Goal: Information Seeking & Learning: Learn about a topic

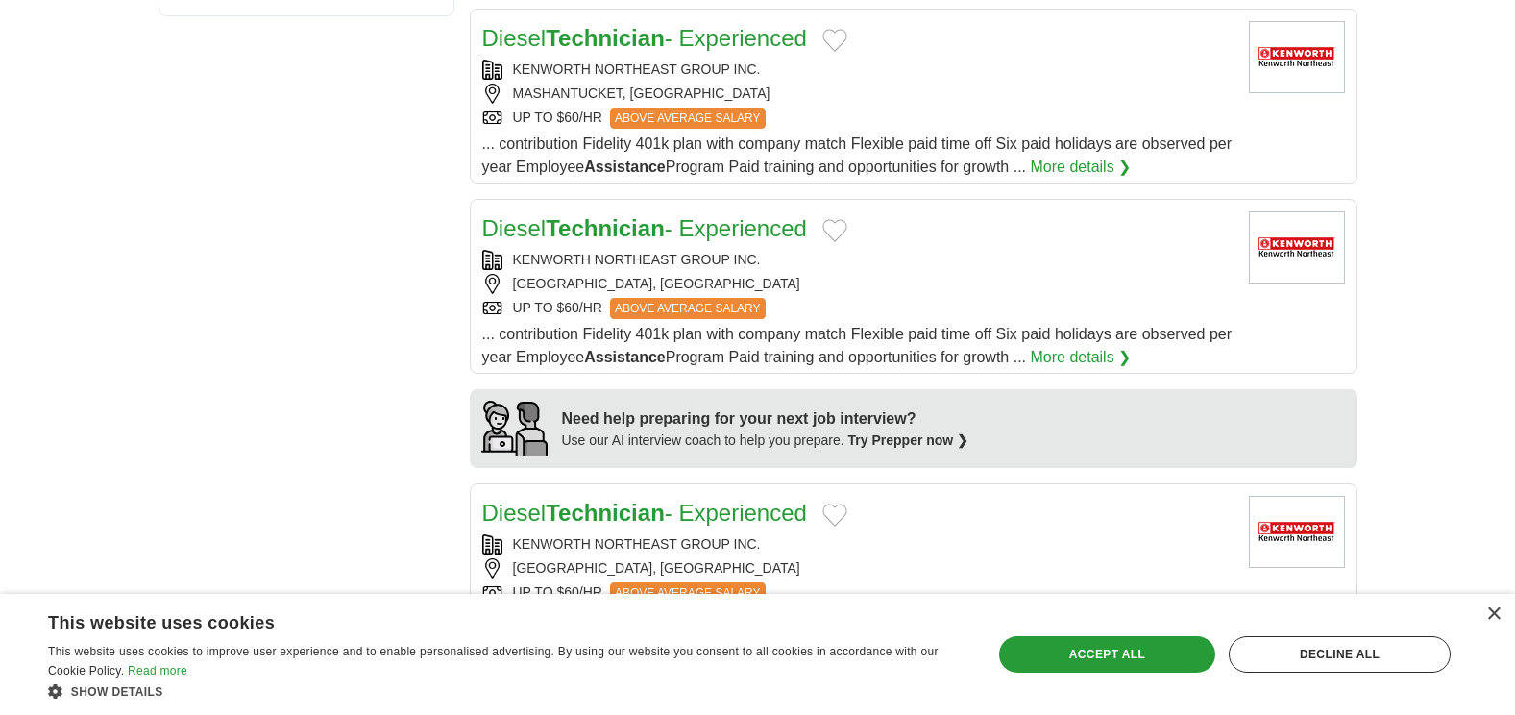
scroll to position [1153, 0]
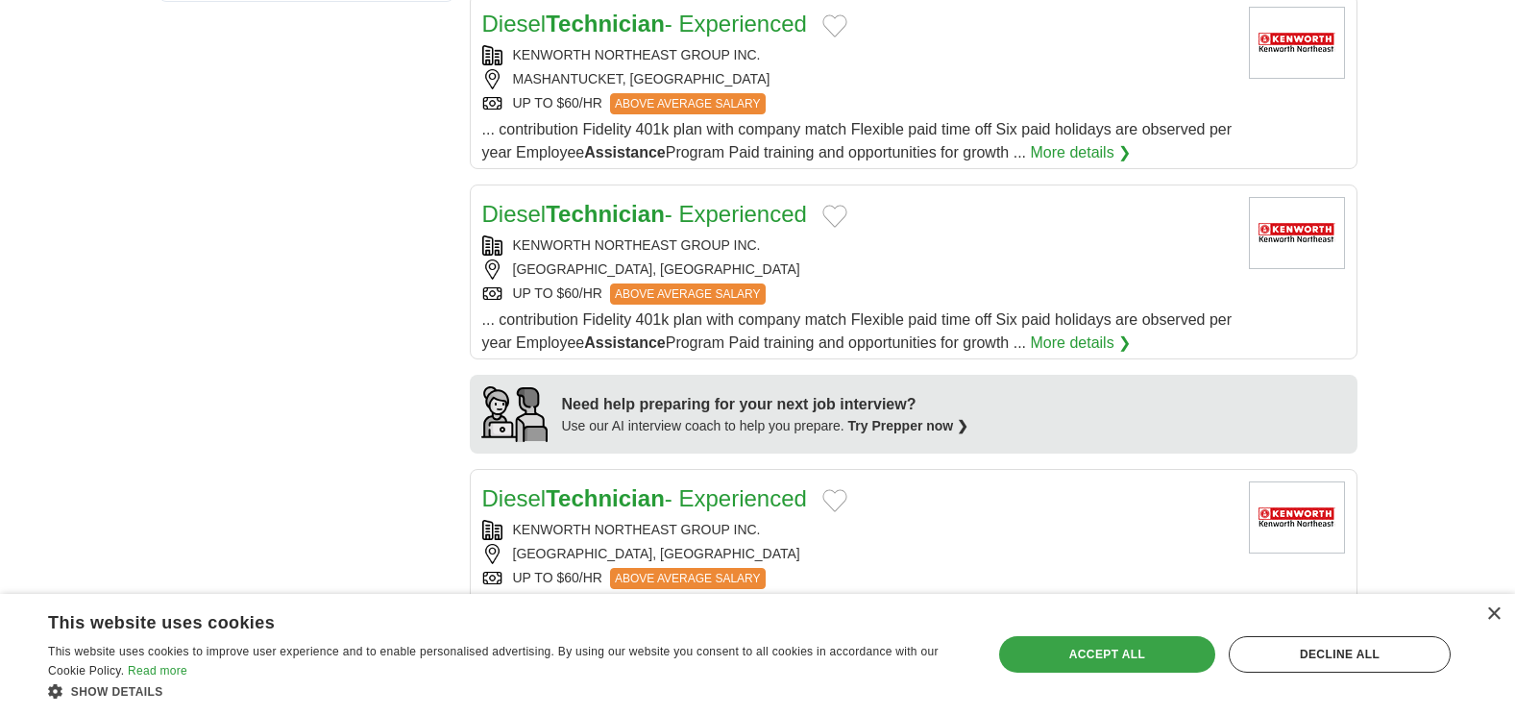
click at [1058, 644] on div "Accept all" at bounding box center [1107, 654] width 216 height 36
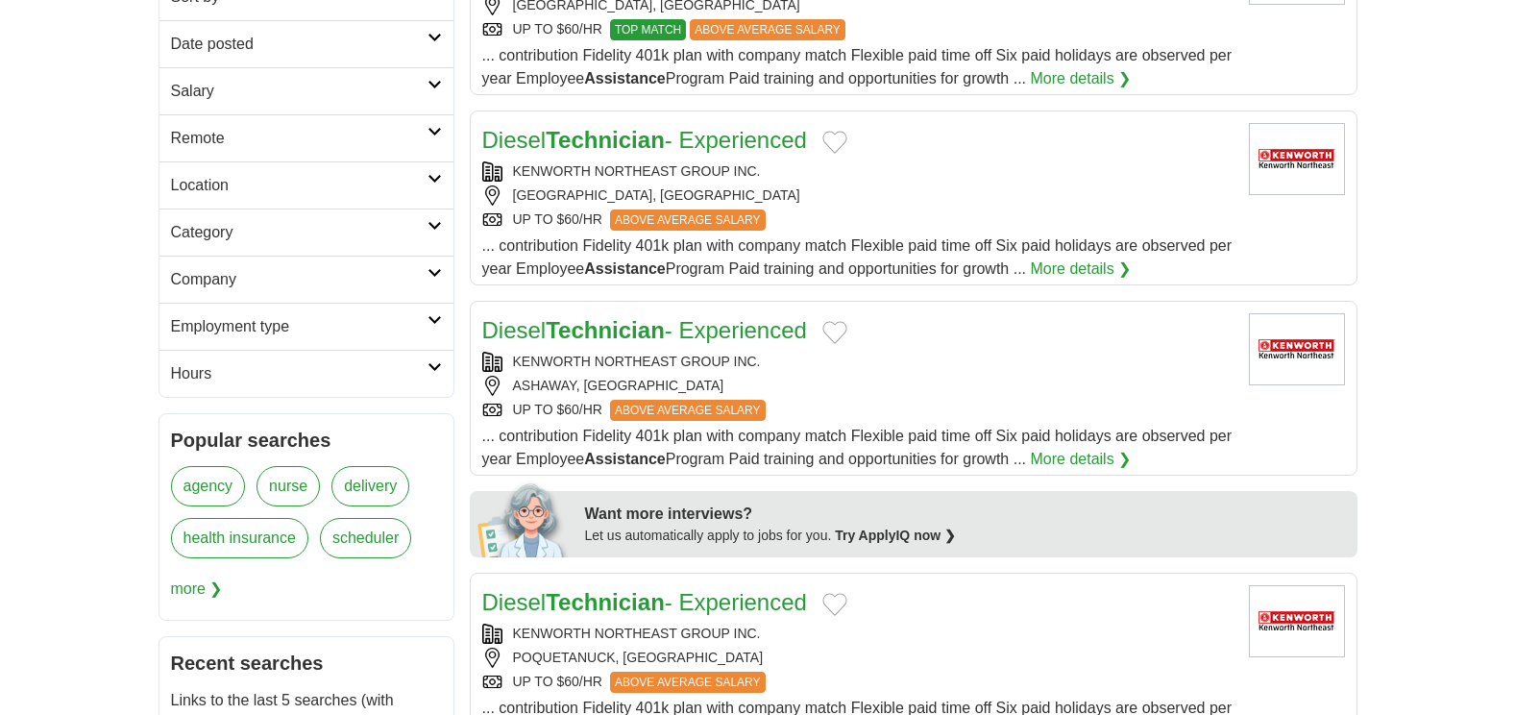
scroll to position [0, 0]
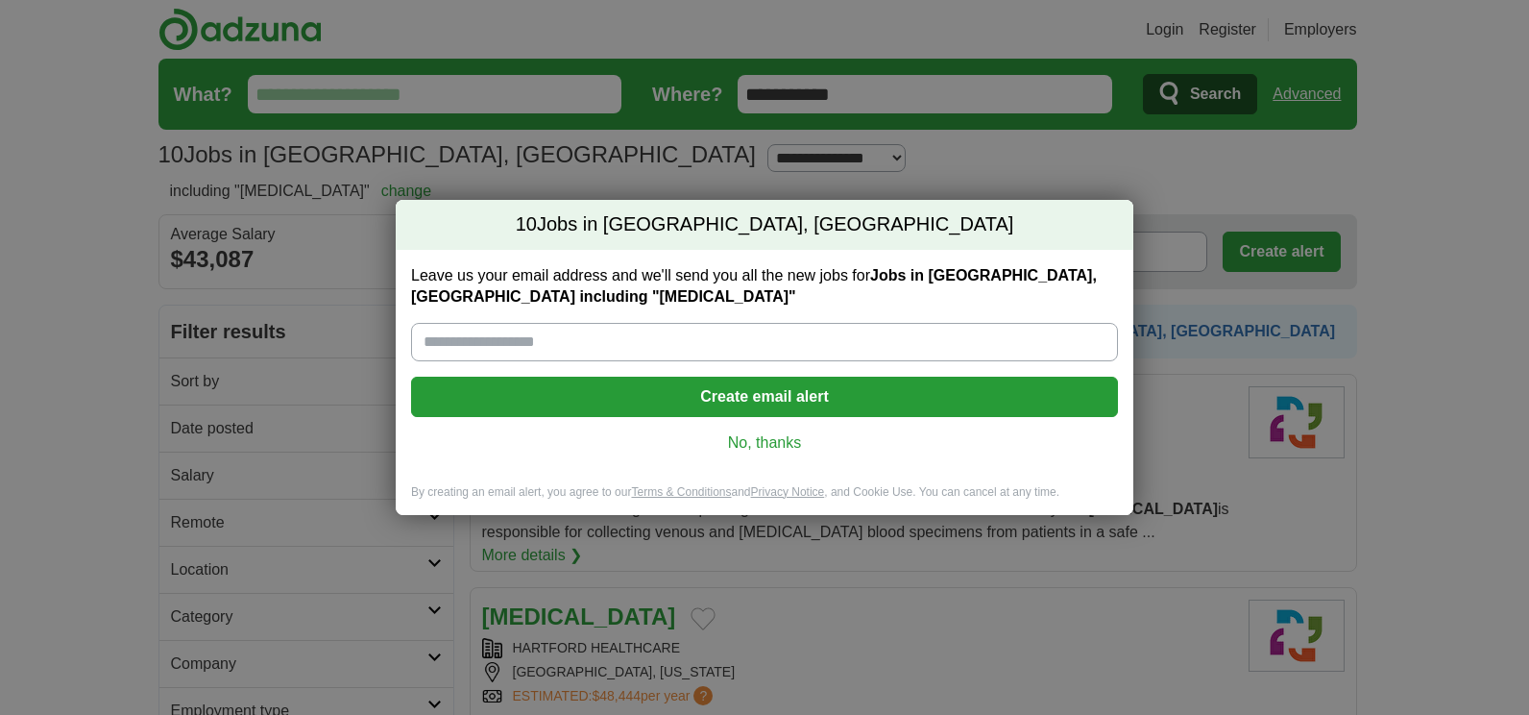
click at [761, 440] on link "No, thanks" at bounding box center [764, 442] width 676 height 21
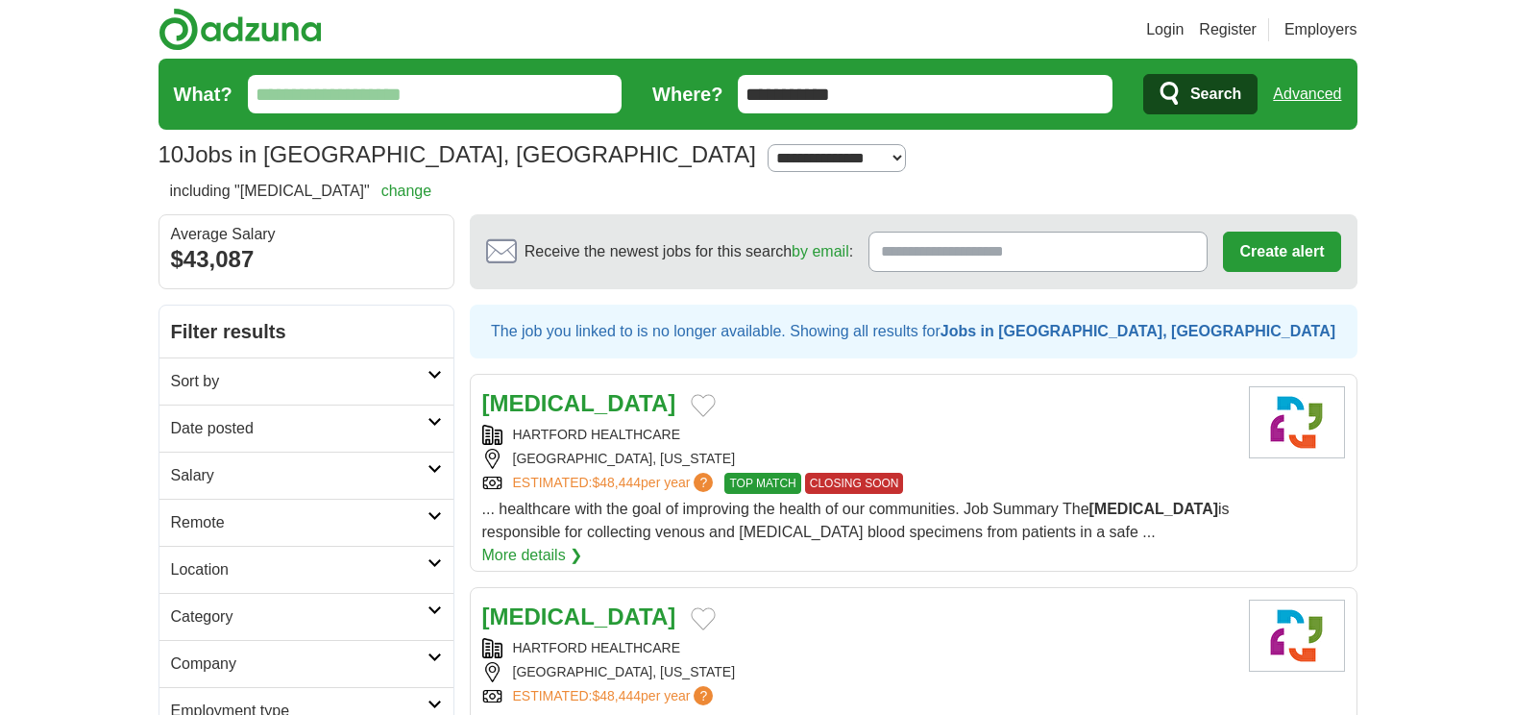
click at [527, 409] on strong "Phlebotomist" at bounding box center [579, 403] width 194 height 26
click at [580, 603] on strong "[MEDICAL_DATA]" at bounding box center [579, 616] width 194 height 26
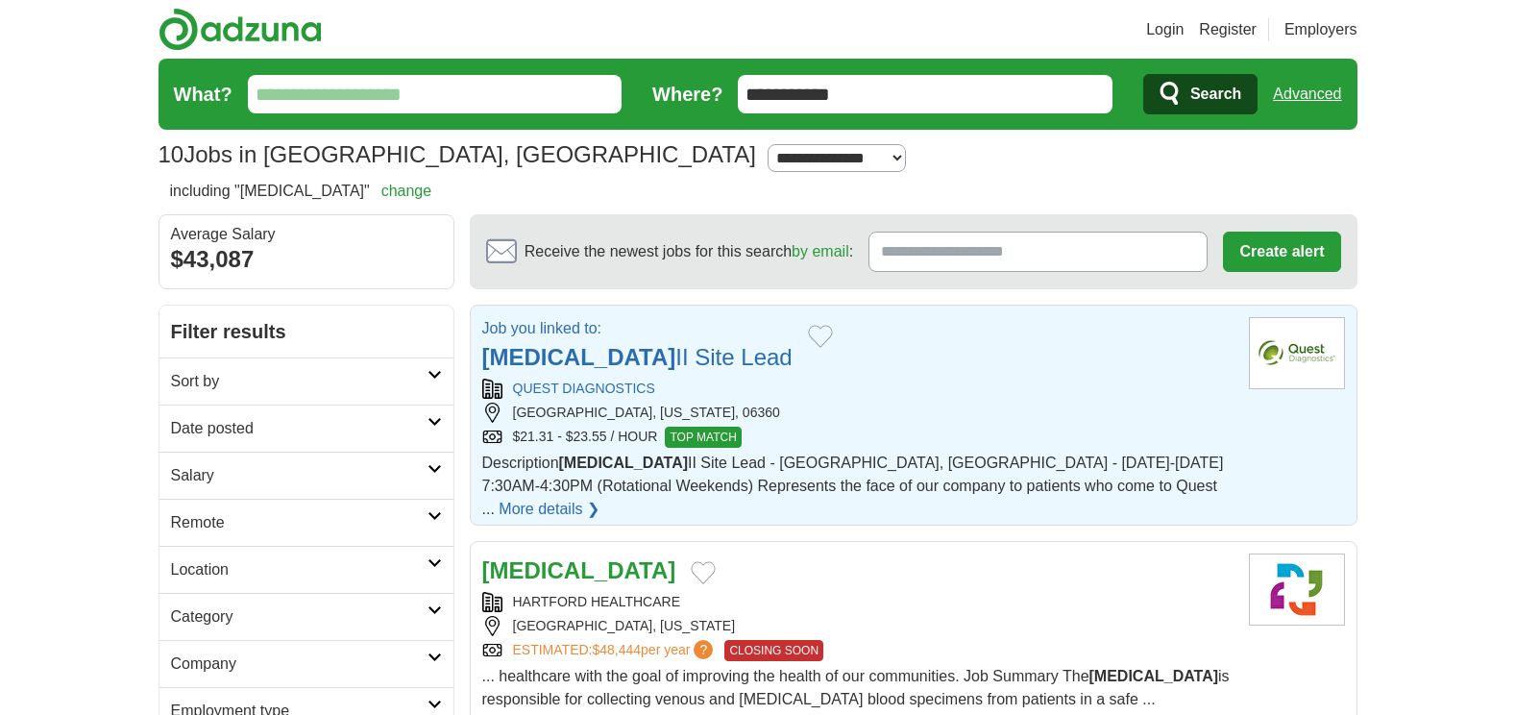
click at [569, 351] on strong "[MEDICAL_DATA]" at bounding box center [579, 357] width 194 height 26
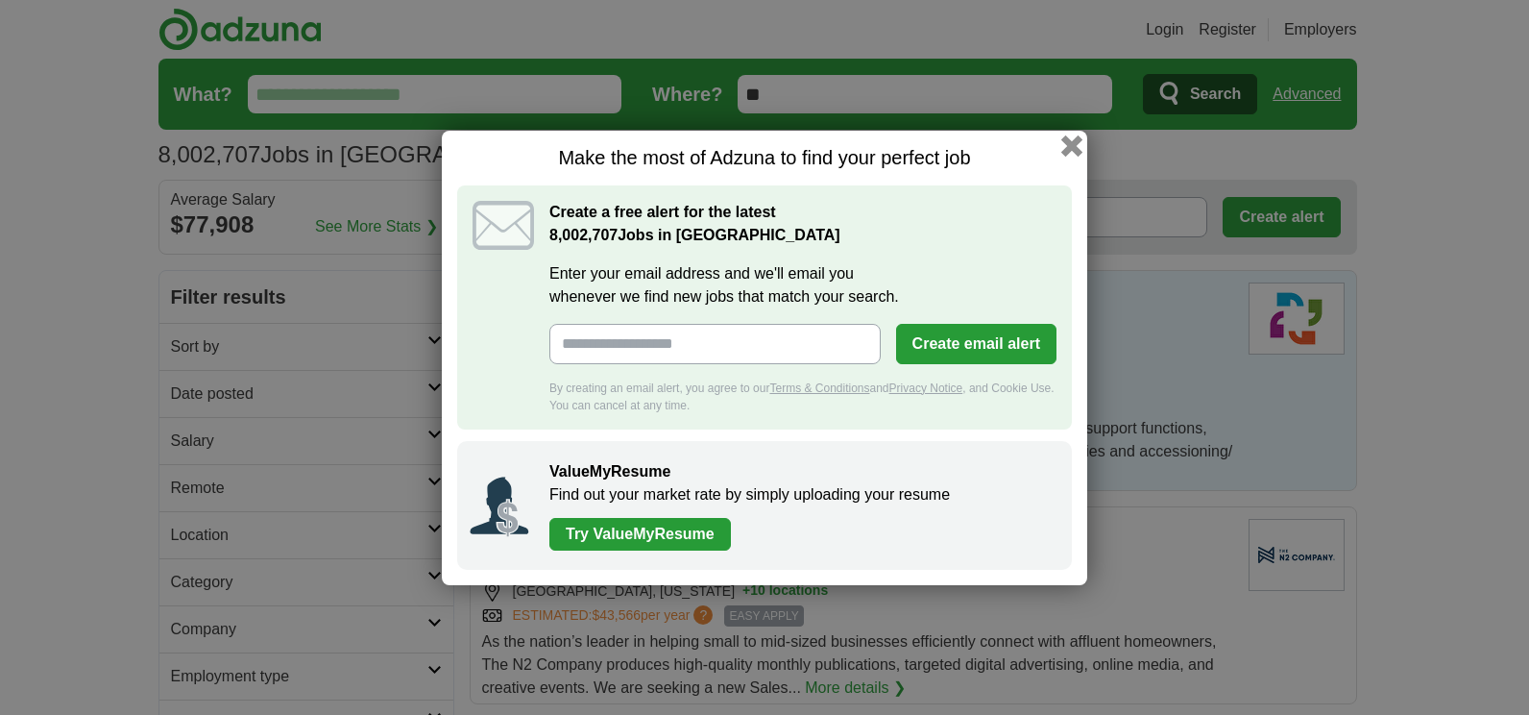
click at [1066, 146] on button "button" at bounding box center [1071, 144] width 21 height 21
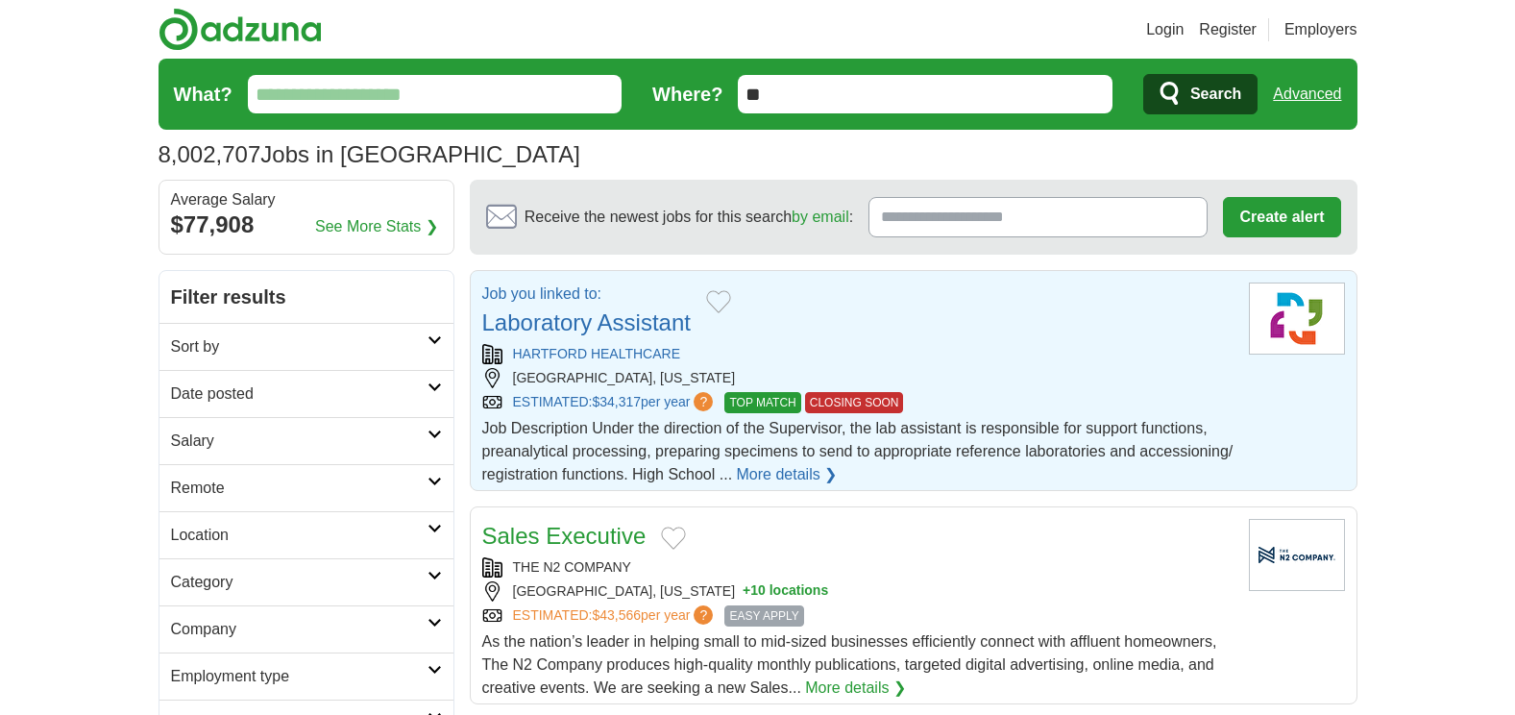
click at [594, 326] on link "Laboratory Assistant" at bounding box center [586, 322] width 208 height 26
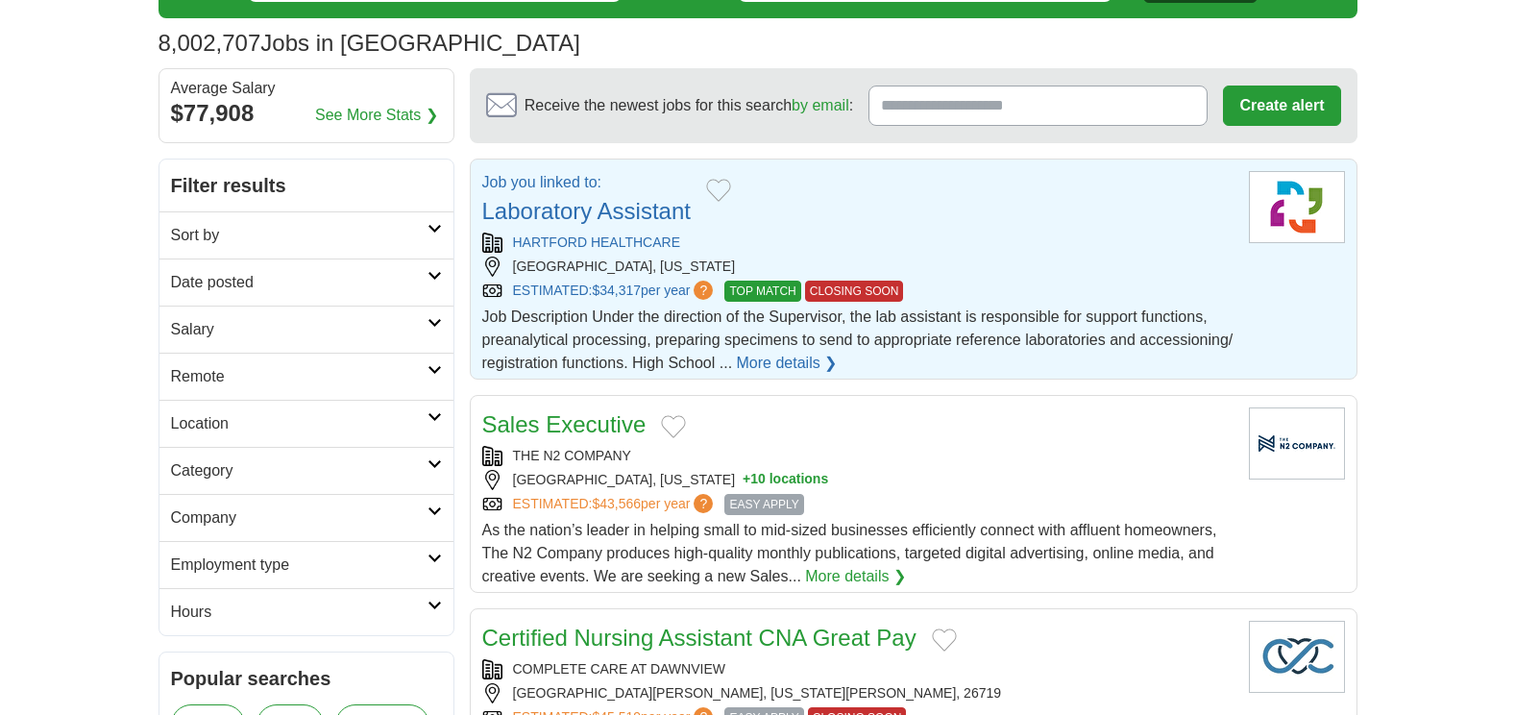
scroll to position [96, 0]
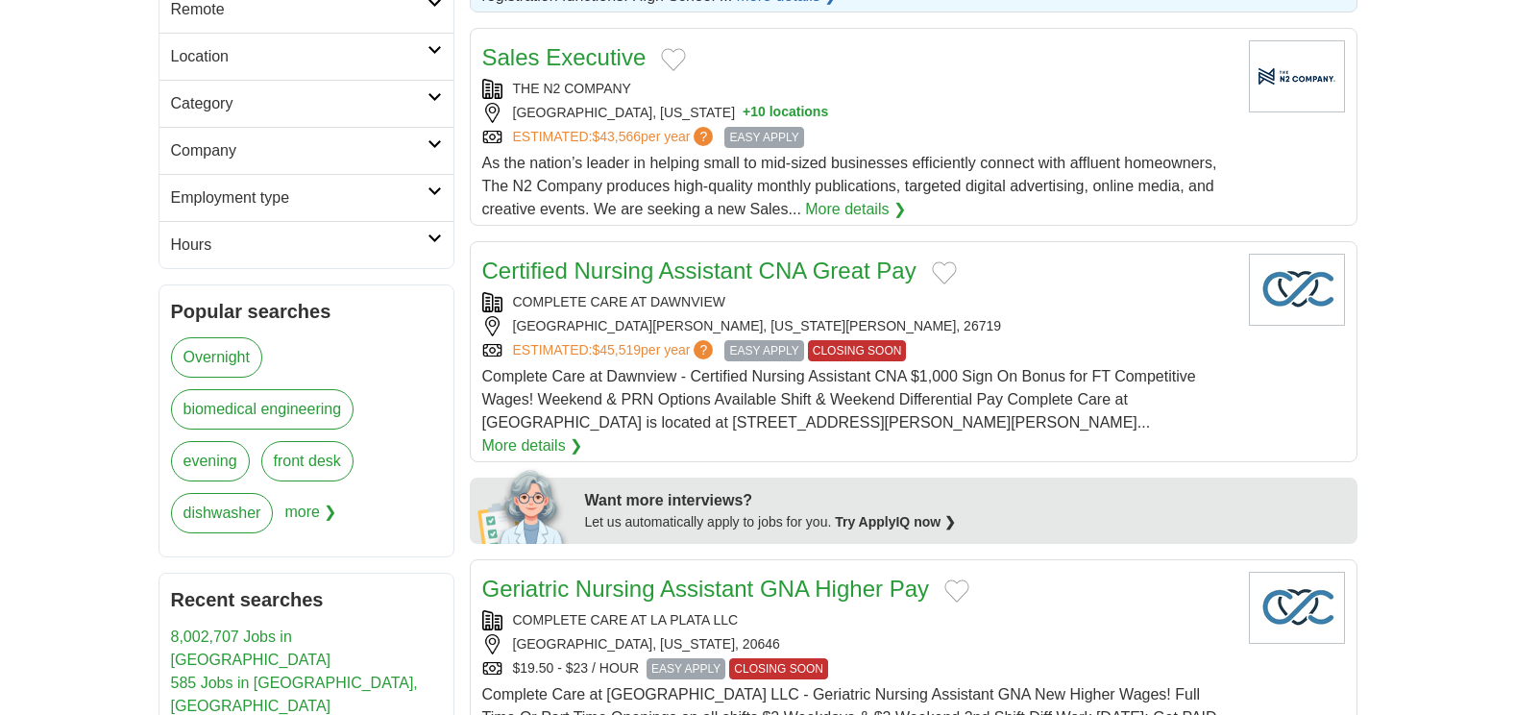
scroll to position [480, 0]
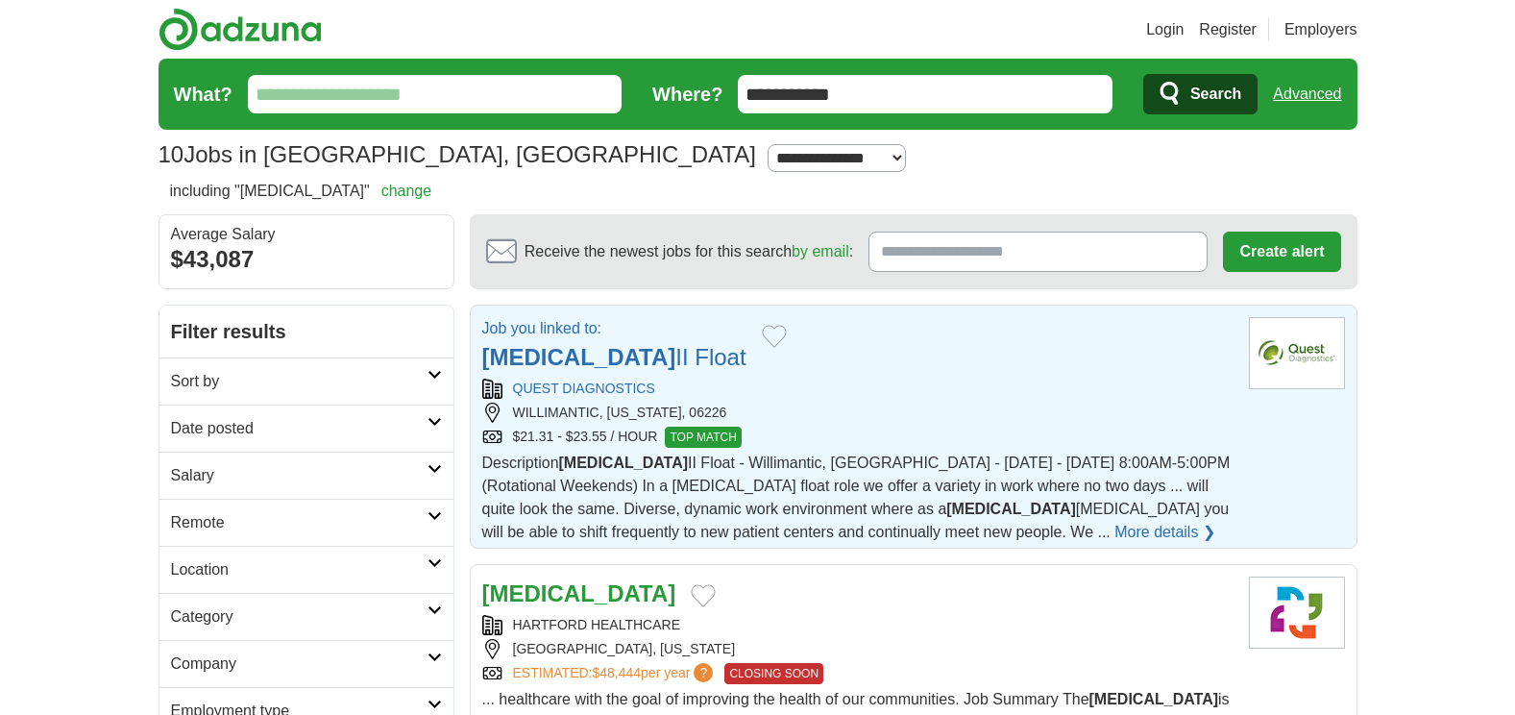
click at [507, 358] on strong "Phlebotomist" at bounding box center [579, 357] width 194 height 26
click at [526, 585] on strong "Phlebotomist" at bounding box center [579, 593] width 194 height 26
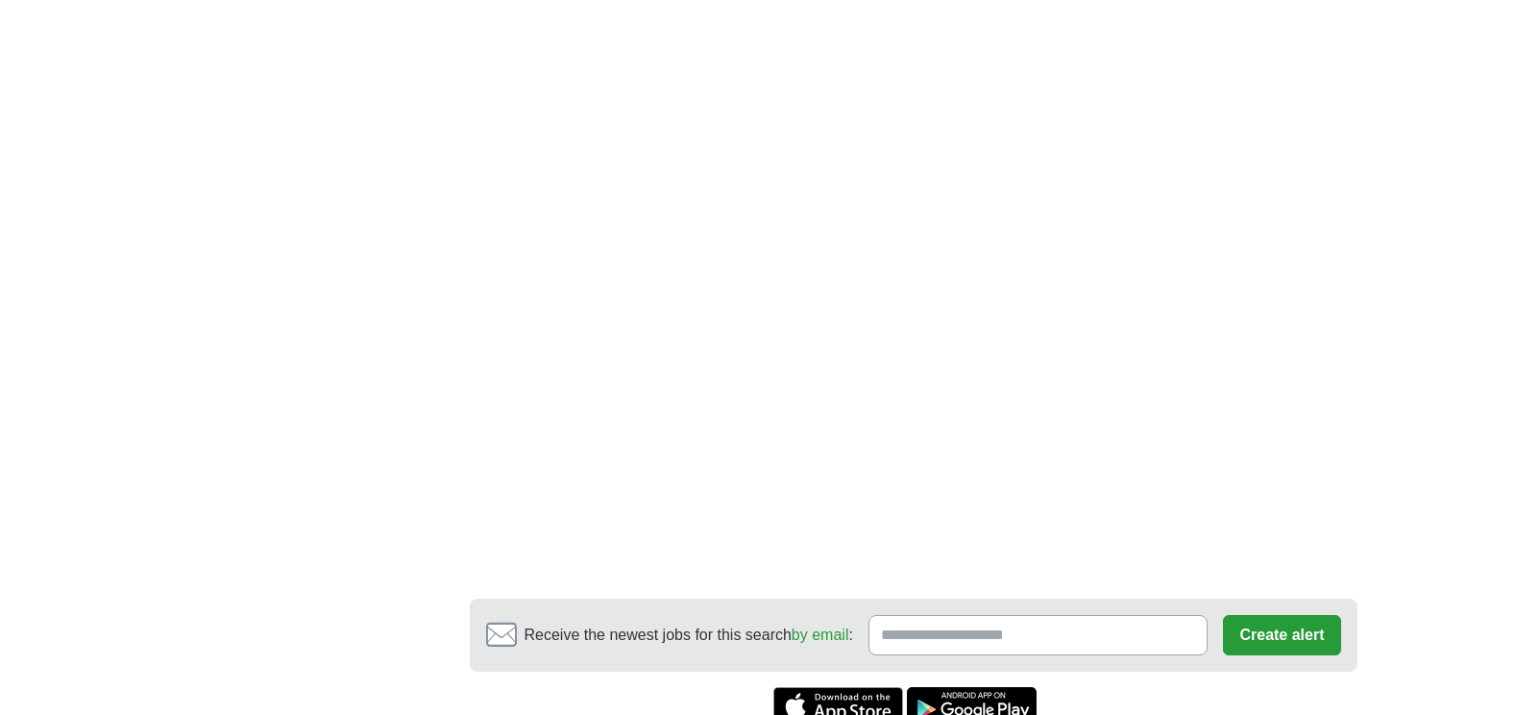
scroll to position [3074, 0]
